Goal: Find contact information: Find contact information

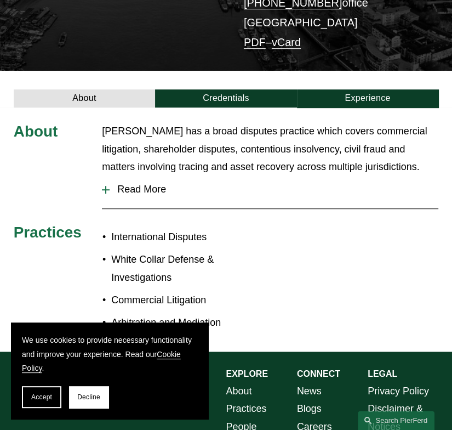
scroll to position [355, 0]
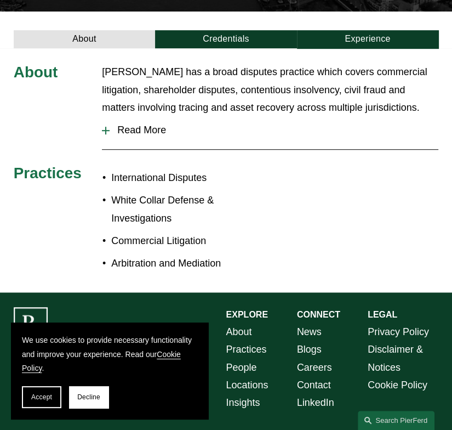
click at [250, 376] on link "Locations" at bounding box center [247, 385] width 42 height 18
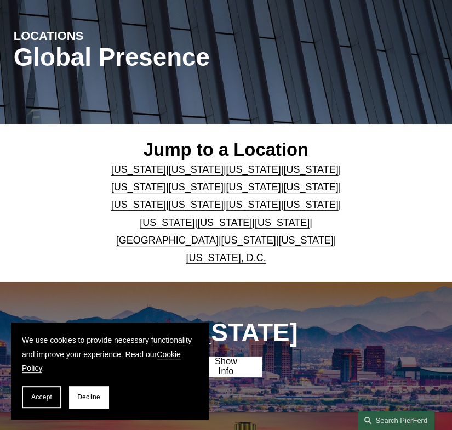
scroll to position [147, 0]
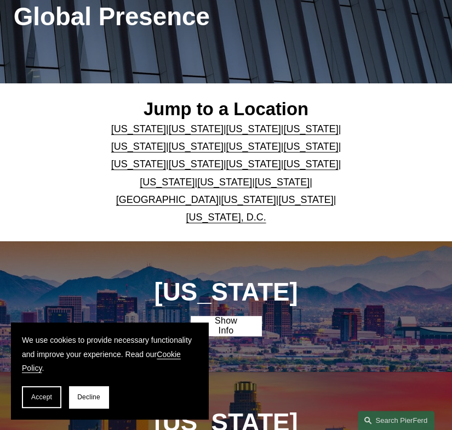
click at [180, 199] on link "[GEOGRAPHIC_DATA]" at bounding box center [167, 199] width 102 height 11
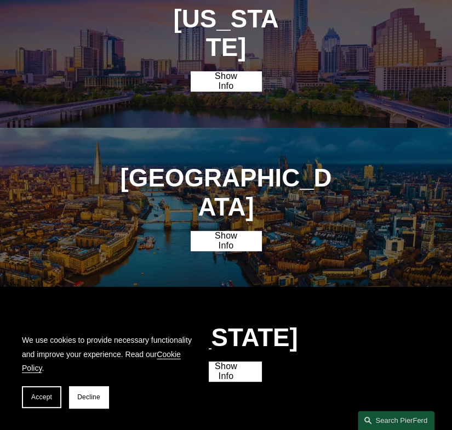
scroll to position [2412, 0]
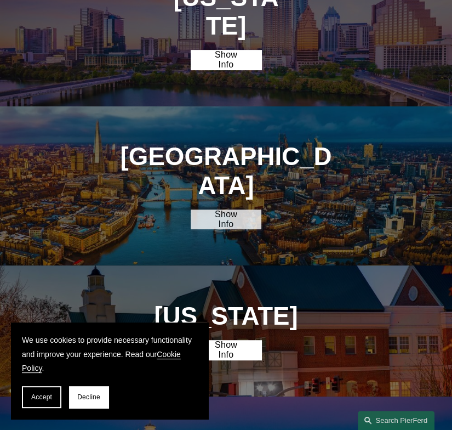
click at [241, 209] on link "Show Info" at bounding box center [226, 219] width 71 height 20
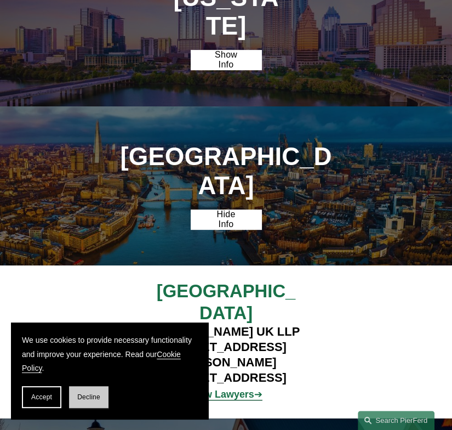
click at [94, 398] on span "Decline" at bounding box center [88, 397] width 23 height 8
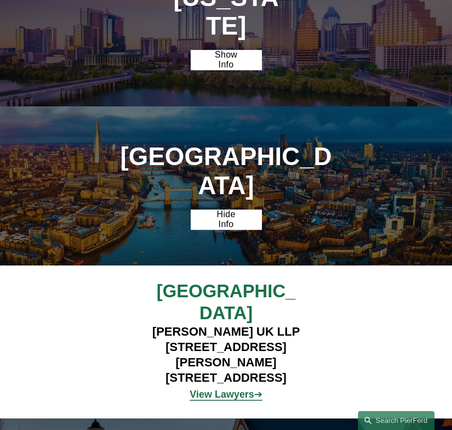
click at [227, 388] on strong "View Lawyers" at bounding box center [222, 393] width 65 height 11
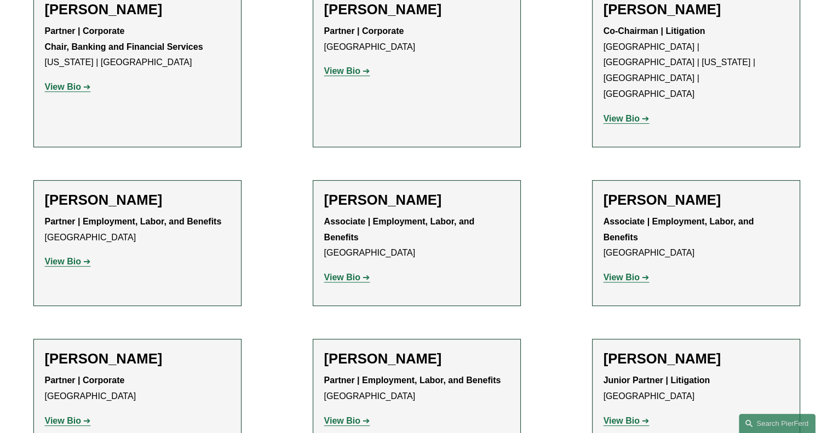
scroll to position [492, 0]
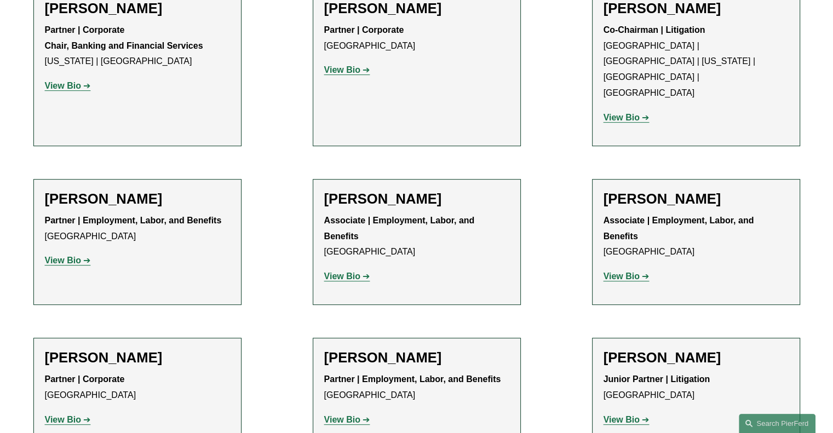
click at [72, 256] on strong "View Bio" at bounding box center [63, 260] width 36 height 9
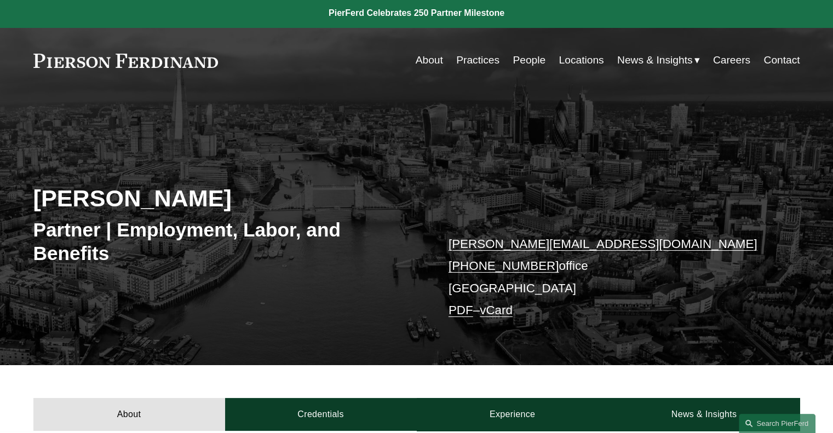
scroll to position [2, 0]
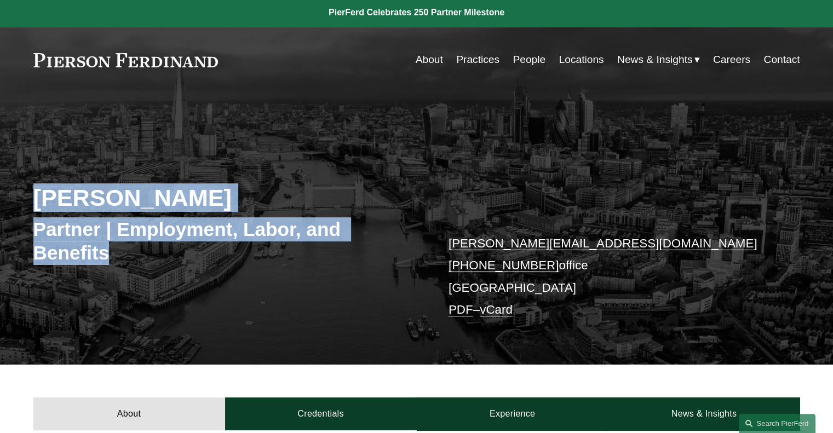
drag, startPoint x: 112, startPoint y: 258, endPoint x: 33, endPoint y: 194, distance: 100.9
click at [33, 194] on div "Peter Finding Partner | Employment, Labor, and Benefits peter.finding@pierferd.…" at bounding box center [416, 240] width 833 height 247
